Goal: Task Accomplishment & Management: Manage account settings

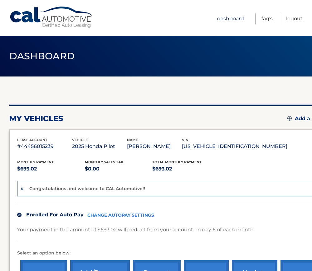
click at [226, 19] on link "Dashboard" at bounding box center [230, 18] width 27 height 11
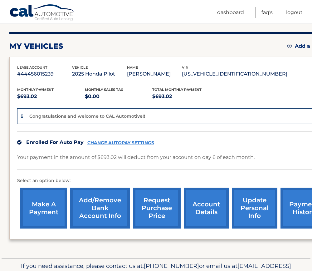
scroll to position [13, 0]
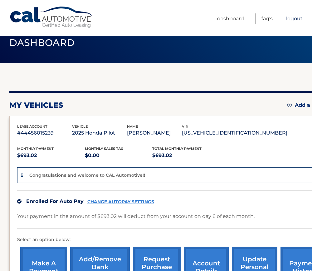
click at [294, 21] on link "Logout" at bounding box center [294, 18] width 17 height 11
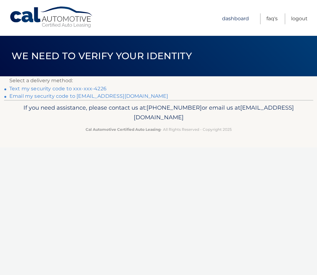
click at [236, 18] on link "Dashboard" at bounding box center [235, 18] width 27 height 11
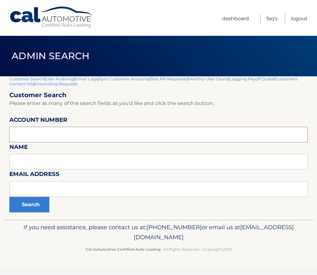
paste input "44456013655"
type input "44456013655"
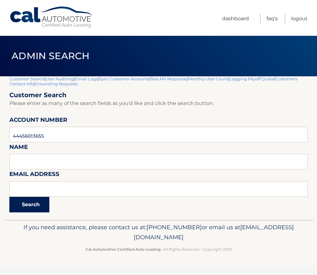
click at [36, 207] on button "Search" at bounding box center [29, 205] width 40 height 16
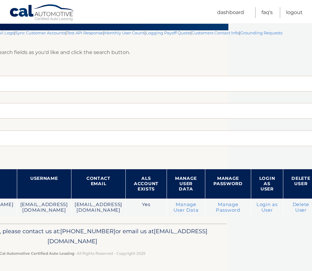
scroll to position [46, 96]
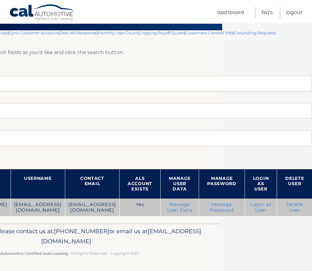
click at [261, 206] on link "Login as User" at bounding box center [260, 207] width 21 height 11
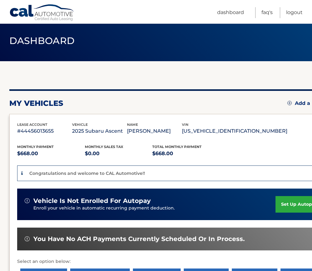
scroll to position [6, 0]
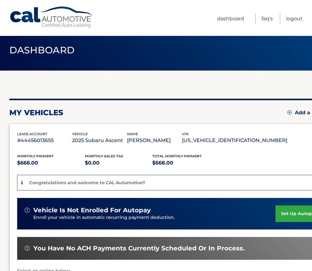
drag, startPoint x: 135, startPoint y: 140, endPoint x: 80, endPoint y: 144, distance: 55.4
click at [80, 144] on div "lease account #44456013655 vehicle 2025 Subaru Ascent name GEORGE GEIST vin 4S4…" at bounding box center [152, 138] width 270 height 14
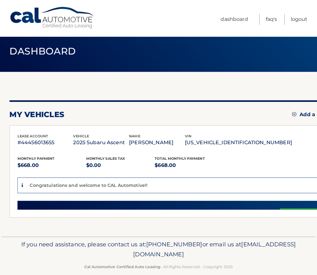
scroll to position [0, 0]
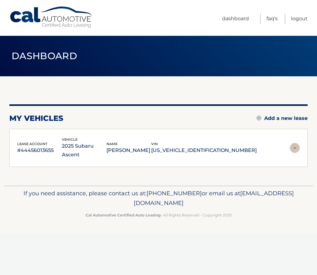
drag, startPoint x: 80, startPoint y: 144, endPoint x: 142, endPoint y: 146, distance: 61.8
click at [142, 146] on p "GEORGE GEIST" at bounding box center [128, 150] width 45 height 9
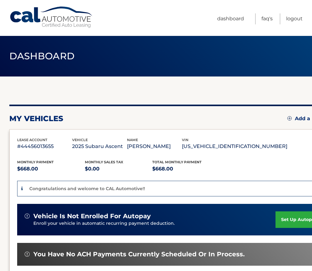
drag, startPoint x: 191, startPoint y: 148, endPoint x: 144, endPoint y: 147, distance: 47.1
click at [144, 147] on div "lease account #44456013655 vehicle 2025 Subaru Ascent name GEORGE GEIST vin 4S4…" at bounding box center [152, 144] width 270 height 14
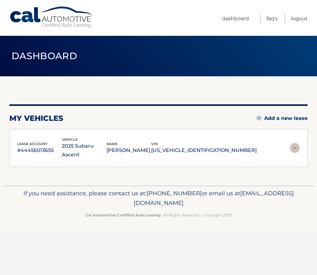
drag, startPoint x: 144, startPoint y: 147, endPoint x: 114, endPoint y: 146, distance: 29.4
click at [106, 146] on p "2025 Subaru Ascent" at bounding box center [84, 150] width 45 height 17
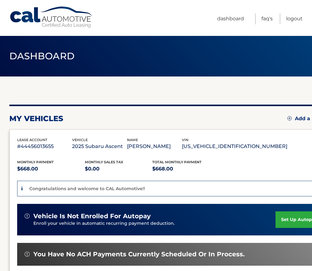
click at [106, 147] on p "2025 Subaru Ascent" at bounding box center [99, 146] width 55 height 9
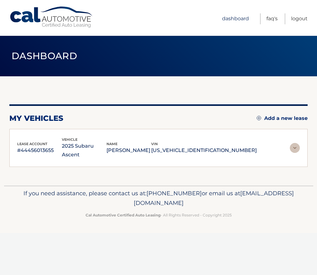
click at [231, 17] on link "Dashboard" at bounding box center [235, 18] width 27 height 11
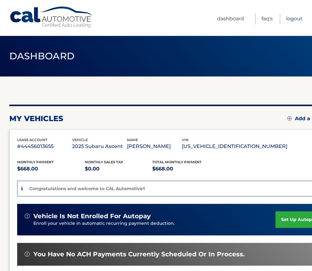
click at [294, 17] on link "Logout" at bounding box center [294, 18] width 17 height 11
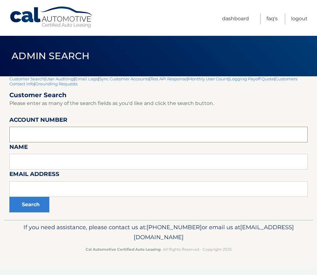
paste input "44455589110"
type input "44455589110"
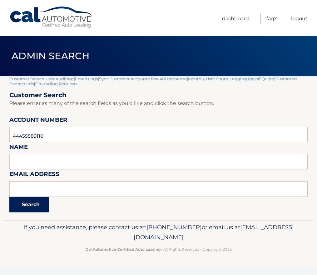
click at [30, 206] on button "Search" at bounding box center [29, 205] width 40 height 16
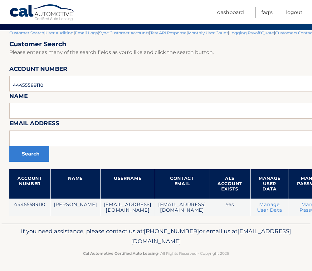
scroll to position [46, 95]
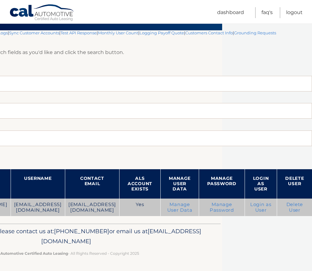
click at [256, 207] on link "Login as User" at bounding box center [260, 207] width 21 height 11
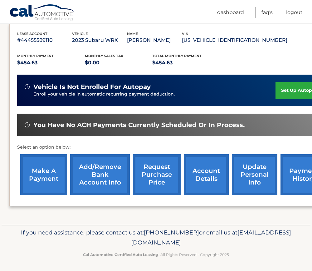
scroll to position [107, 0]
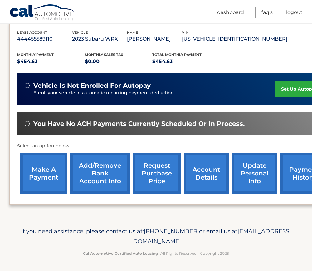
click at [296, 174] on link "payment history" at bounding box center [303, 173] width 47 height 41
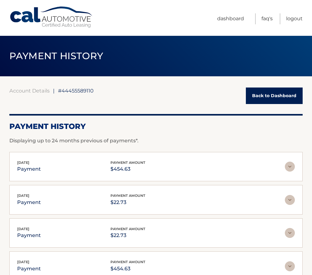
click at [154, 164] on div "Aug 26, 2025 payment payment amount $454.63" at bounding box center [151, 167] width 268 height 14
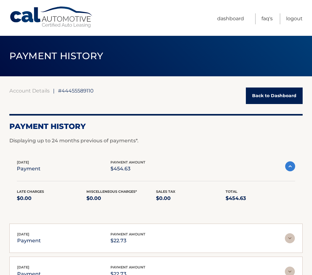
click at [281, 95] on link "Back to Dashboard" at bounding box center [274, 96] width 57 height 17
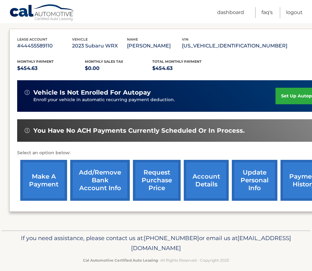
scroll to position [107, 0]
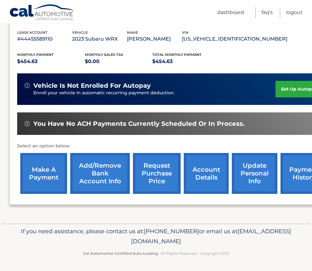
click at [209, 171] on link "account details" at bounding box center [206, 173] width 45 height 41
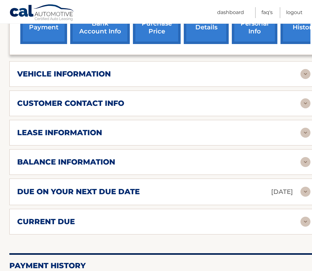
scroll to position [281, 0]
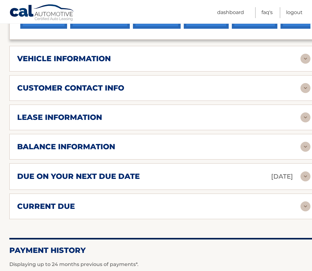
click at [108, 183] on div "due on your next due date [DATE] Late Charges $22.73 Miscellaneous Charges $0.0…" at bounding box center [163, 176] width 309 height 27
click at [108, 177] on h2 "due on your next due date" at bounding box center [78, 176] width 123 height 9
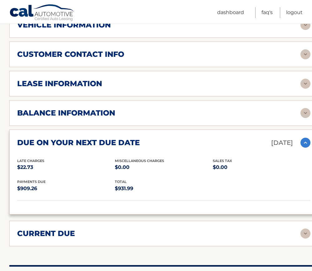
scroll to position [374, 0]
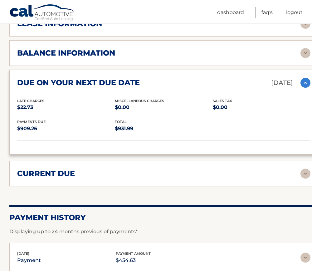
click at [80, 165] on div "current due Late Charges $22.73 Miscelleneous Charges* $0.00 Sales Tax $0.00 pa…" at bounding box center [163, 174] width 309 height 26
click at [66, 173] on h2 "current due" at bounding box center [46, 173] width 58 height 9
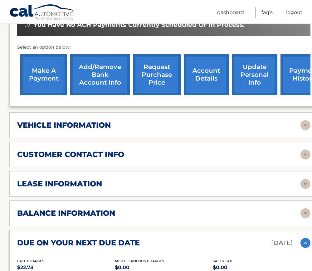
scroll to position [94, 0]
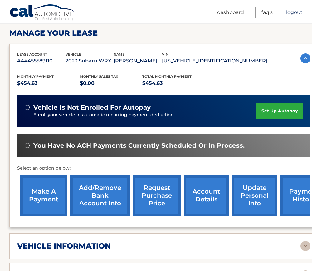
click at [298, 11] on link "Logout" at bounding box center [294, 12] width 17 height 11
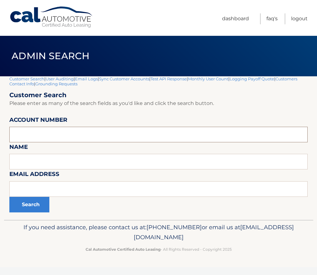
click at [44, 138] on input "text" at bounding box center [158, 135] width 298 height 16
paste input "44455634122"
type input "44455634122"
click at [30, 209] on button "Search" at bounding box center [29, 205] width 40 height 16
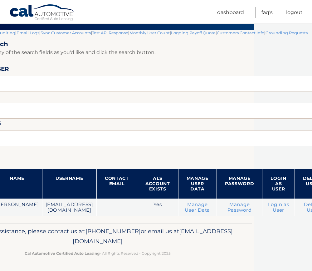
scroll to position [46, 81]
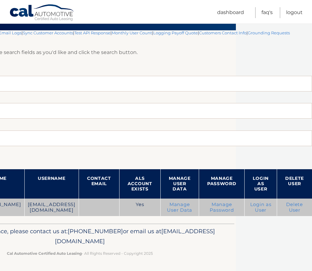
click at [260, 210] on link "Login as User" at bounding box center [260, 207] width 21 height 11
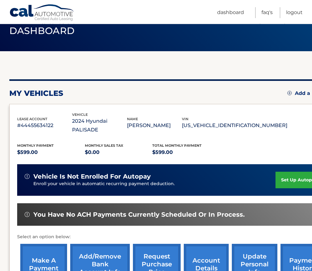
scroll to position [107, 0]
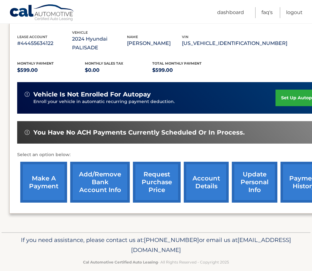
click at [298, 177] on link "payment history" at bounding box center [303, 182] width 47 height 41
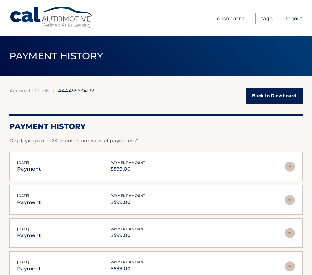
click at [299, 23] on link "Logout" at bounding box center [294, 18] width 17 height 11
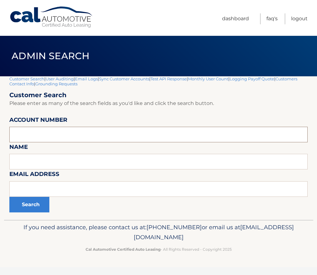
paste input "44455799672"
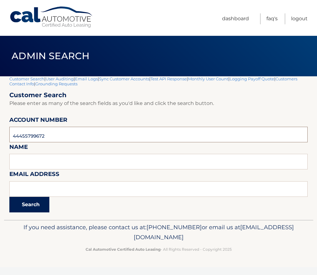
type input "44455799672"
click at [26, 203] on button "Search" at bounding box center [29, 205] width 40 height 16
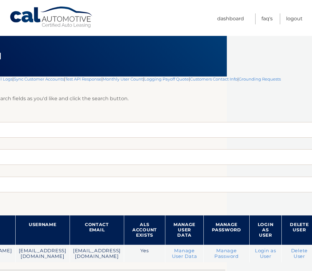
scroll to position [0, 89]
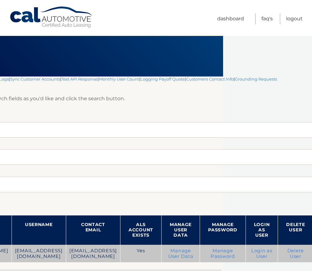
click at [263, 251] on link "Login as User" at bounding box center [261, 253] width 21 height 11
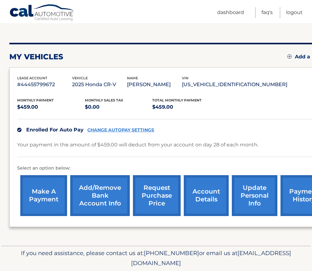
scroll to position [62, 0]
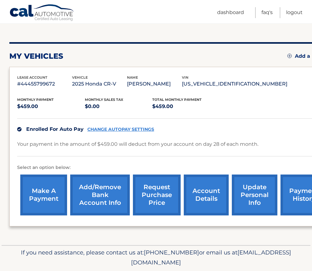
click at [205, 194] on link "account details" at bounding box center [206, 194] width 45 height 41
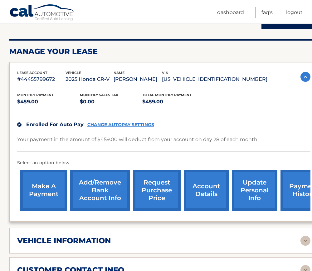
scroll to position [218, 0]
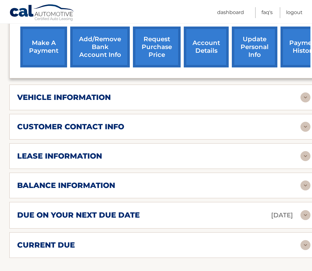
click at [92, 219] on h2 "due on your next due date" at bounding box center [78, 214] width 123 height 9
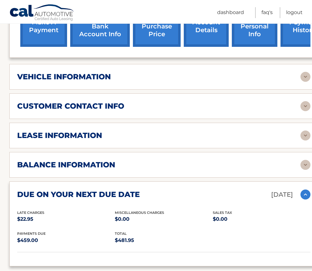
scroll to position [312, 0]
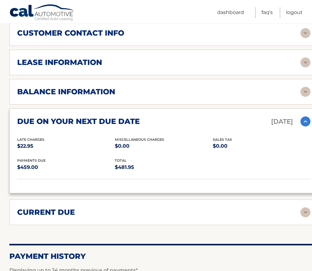
click at [69, 214] on h2 "current due" at bounding box center [46, 211] width 58 height 9
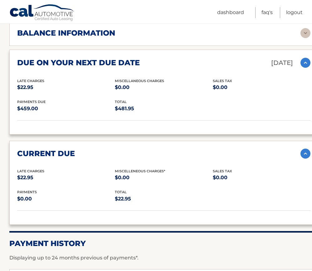
scroll to position [374, 0]
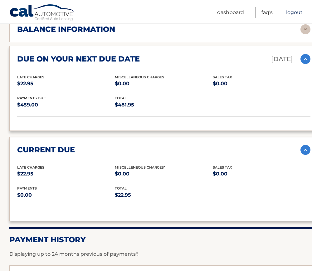
click at [298, 13] on link "Logout" at bounding box center [294, 12] width 17 height 11
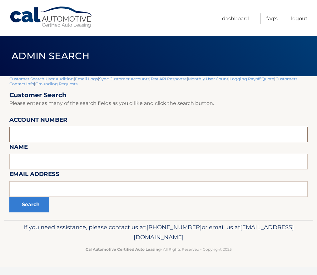
paste input "44455992876"
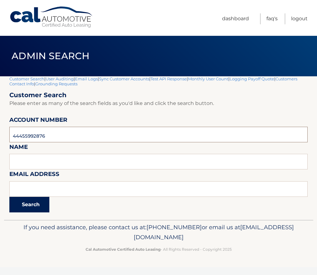
type input "44455992876"
click at [33, 207] on button "Search" at bounding box center [29, 205] width 40 height 16
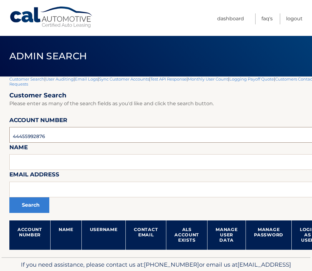
click at [29, 136] on input "44455992876" at bounding box center [184, 135] width 350 height 16
paste input "783722"
type input "44455783722"
click at [36, 207] on button "Search" at bounding box center [29, 205] width 40 height 16
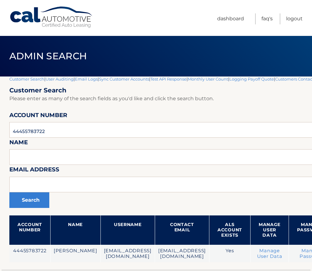
scroll to position [0, 87]
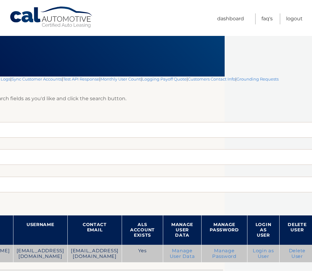
click at [265, 255] on link "Login as User" at bounding box center [263, 253] width 21 height 11
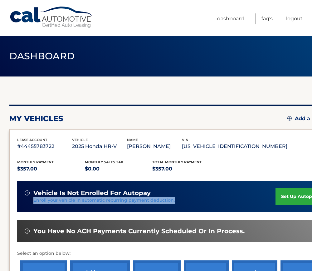
drag, startPoint x: 172, startPoint y: 202, endPoint x: 32, endPoint y: 203, distance: 139.8
click at [32, 203] on div "vehicle is not enrolled for autopay Enroll your vehicle in automatic recurring …" at bounding box center [150, 196] width 251 height 15
click at [269, 19] on link "FAQ's" at bounding box center [266, 18] width 11 height 11
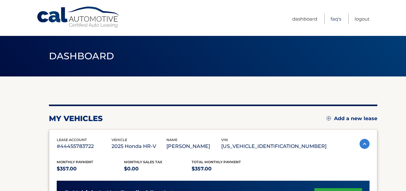
click at [335, 18] on link "FAQ's" at bounding box center [336, 19] width 11 height 10
